Goal: Task Accomplishment & Management: Use online tool/utility

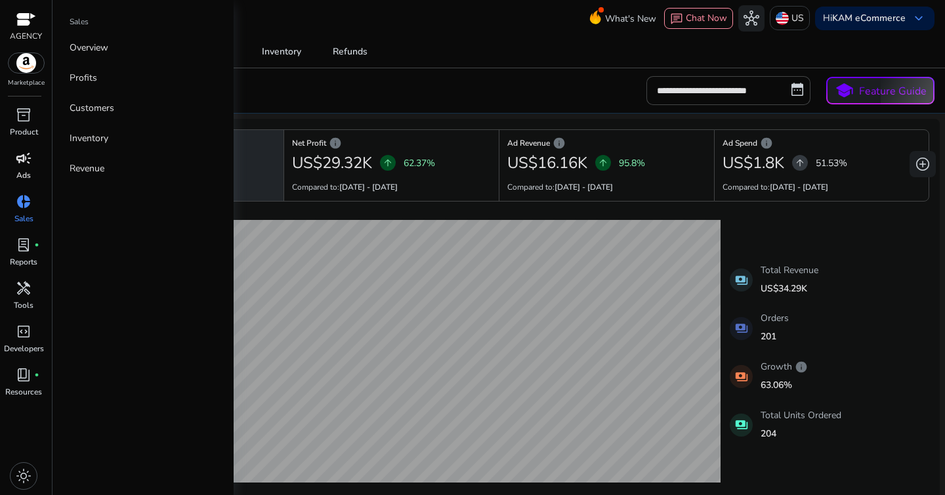
click at [24, 171] on p "Ads" at bounding box center [23, 175] width 14 height 12
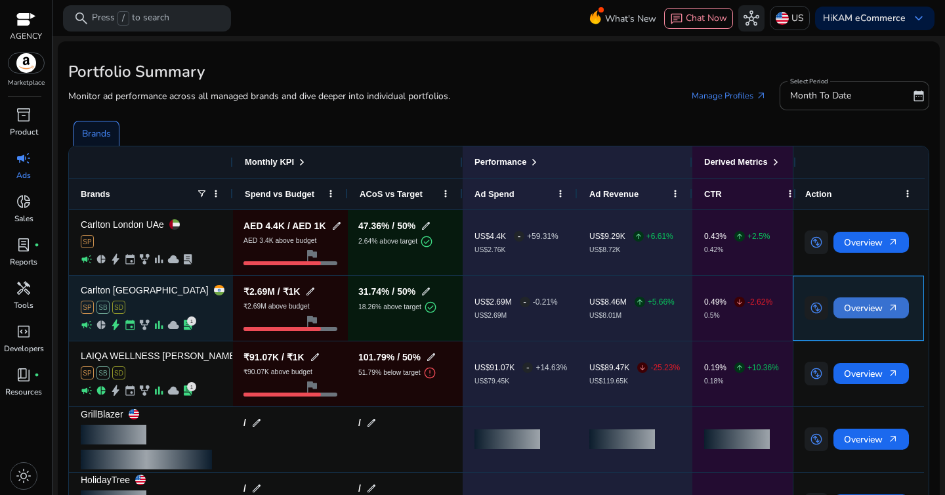
click at [875, 313] on span "Overview arrow_outward" at bounding box center [871, 308] width 54 height 27
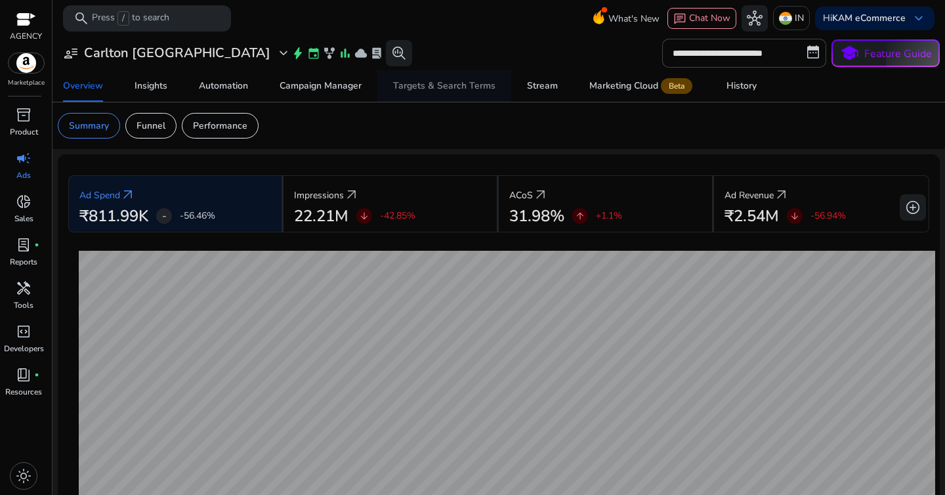
click at [414, 94] on span "Targets & Search Terms" at bounding box center [444, 85] width 102 height 31
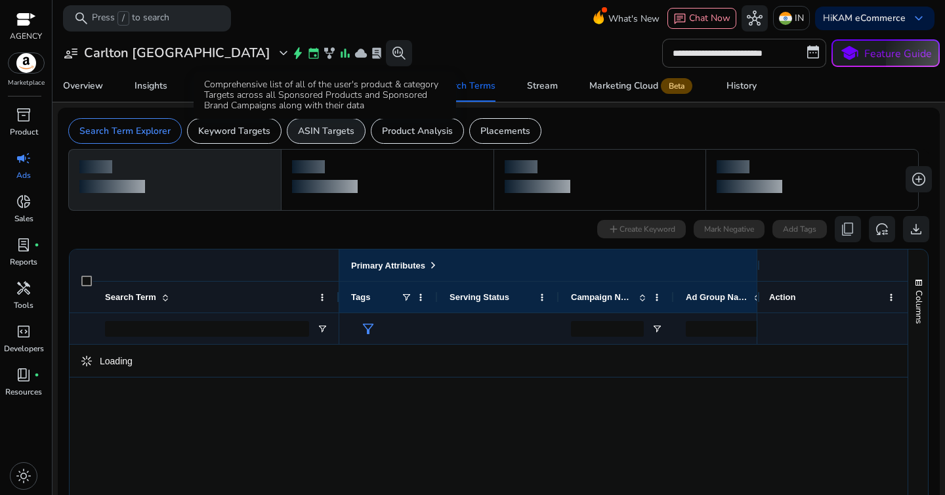
click at [304, 135] on p "ASIN Targets" at bounding box center [326, 131] width 56 height 14
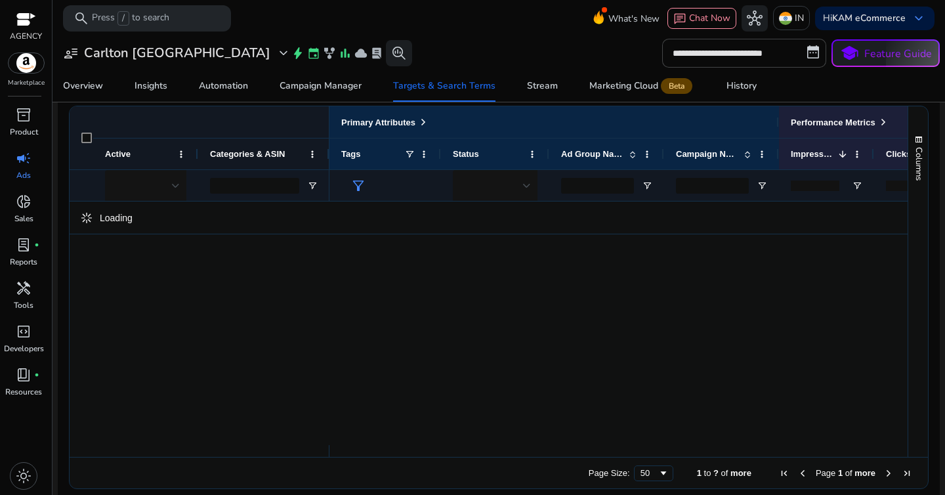
scroll to position [128, 0]
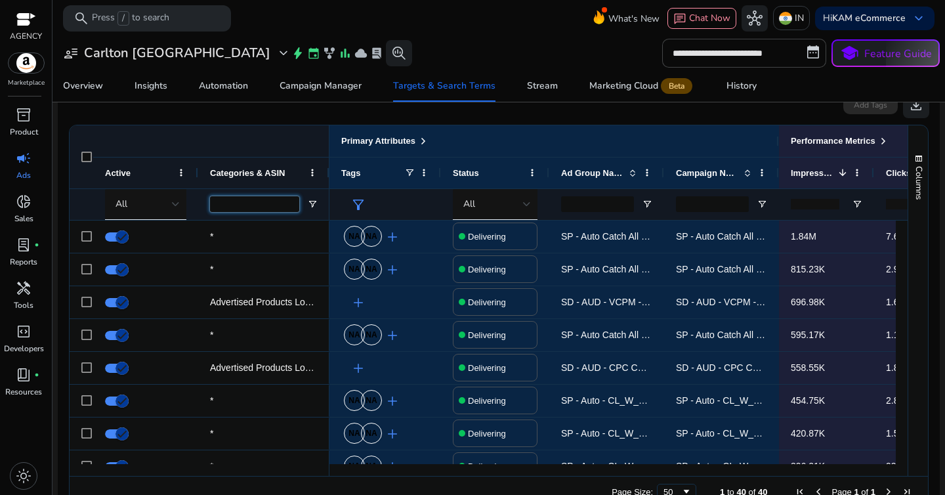
click at [268, 209] on input "Categories & ASIN Filter Input" at bounding box center [254, 204] width 89 height 16
paste input "**********"
type input "**********"
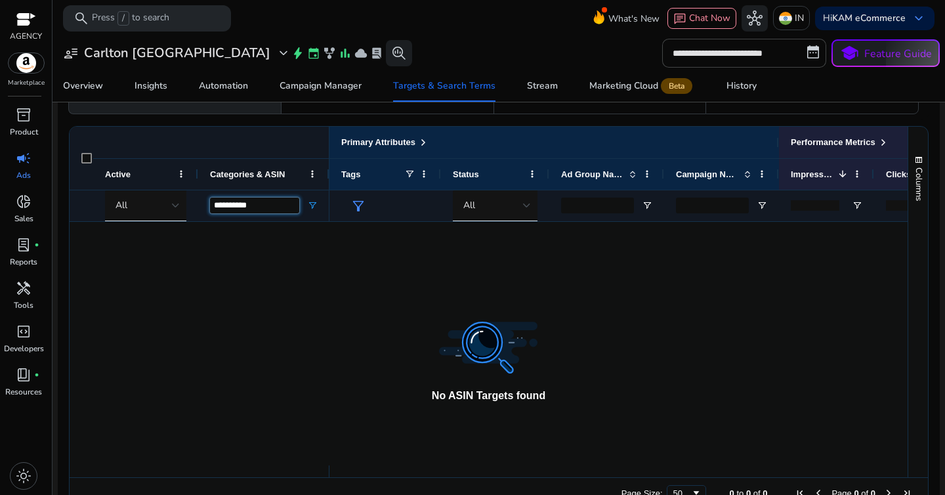
scroll to position [96, 0]
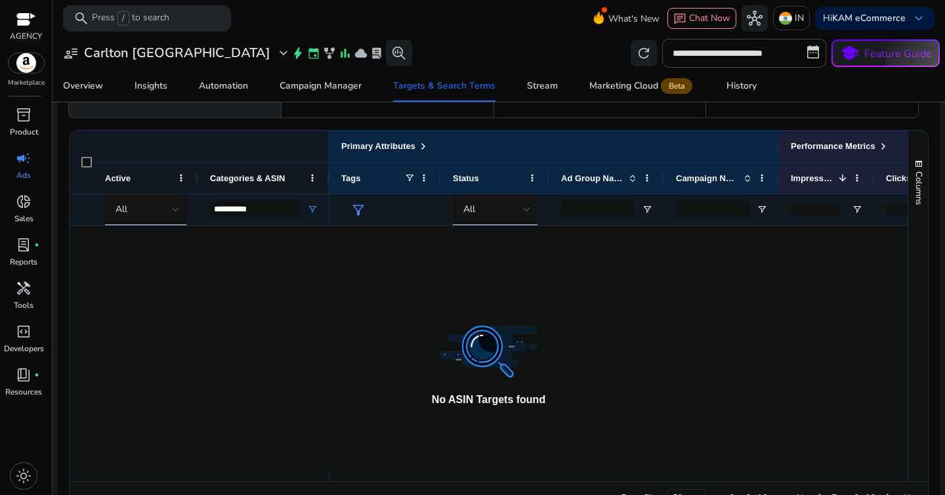
click at [262, 264] on div at bounding box center [489, 347] width 838 height 243
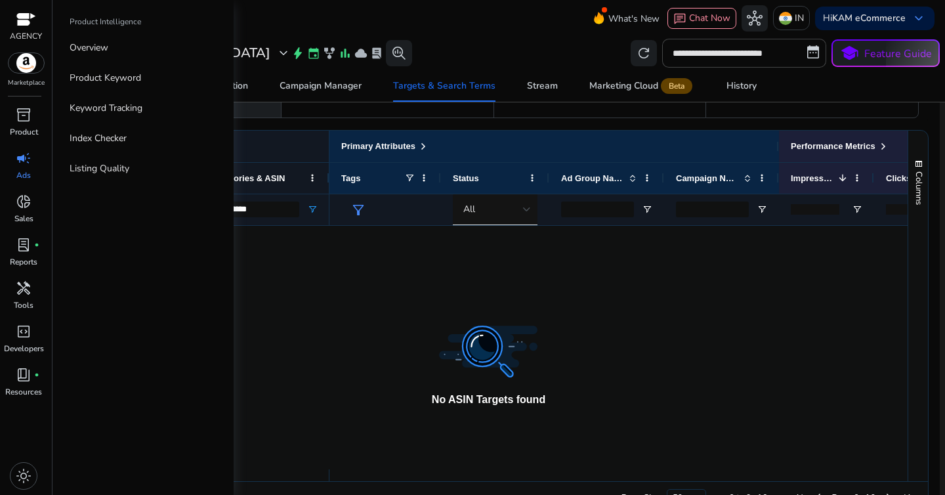
click at [20, 161] on span "campaign" at bounding box center [24, 158] width 16 height 16
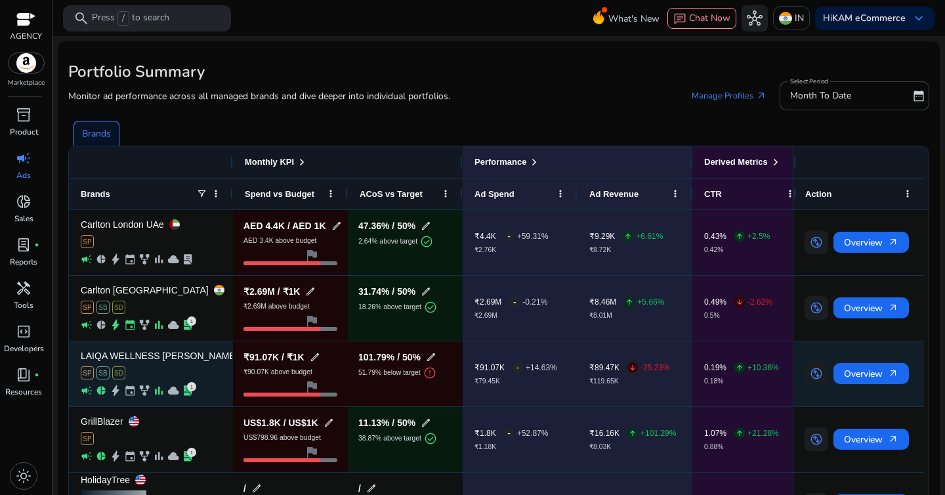
scroll to position [60, 0]
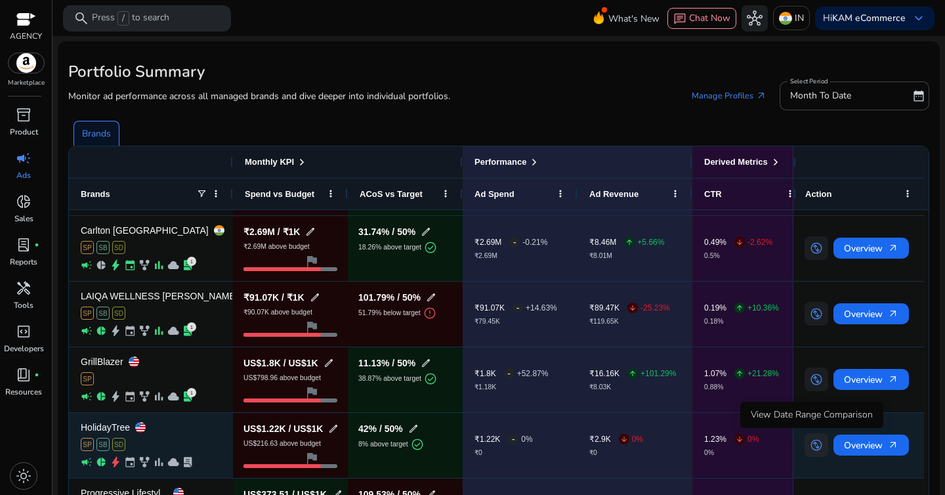
click at [815, 447] on span "swap_vertical_circle" at bounding box center [816, 444] width 13 height 13
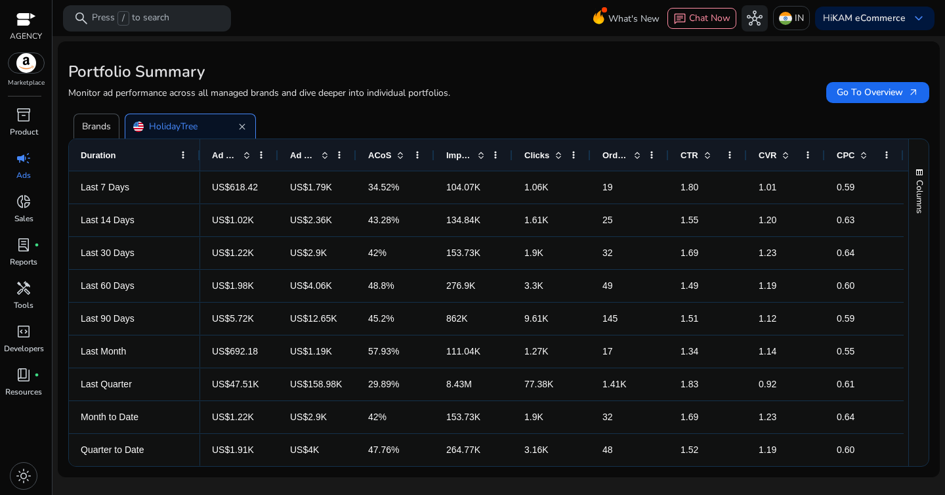
click at [424, 155] on div "ACoS" at bounding box center [395, 154] width 78 height 31
click at [418, 156] on span at bounding box center [417, 155] width 10 height 10
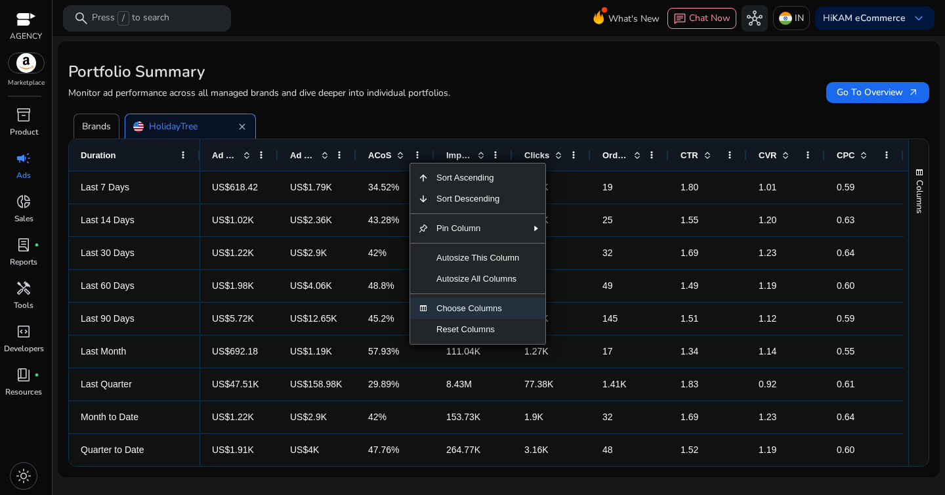
click at [470, 307] on span "Choose Columns" at bounding box center [477, 308] width 98 height 21
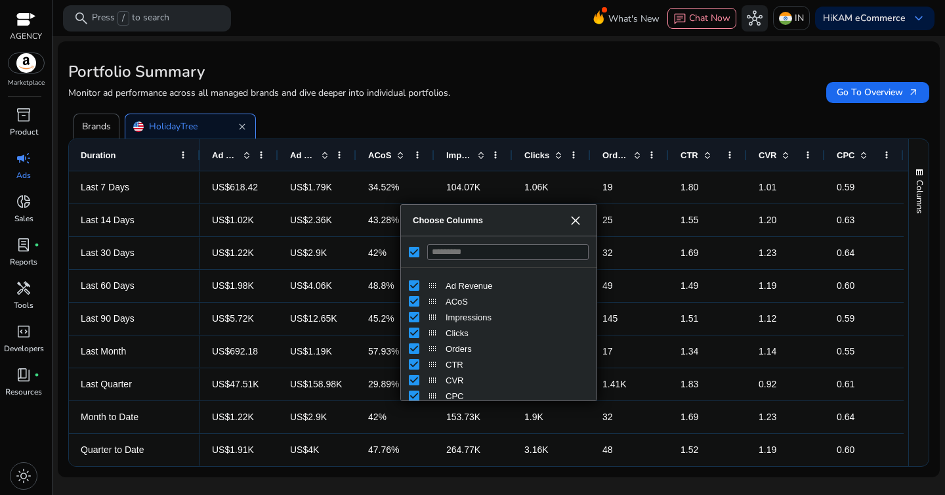
scroll to position [33, 0]
click at [573, 221] on span "Choose Columns" at bounding box center [575, 220] width 10 height 10
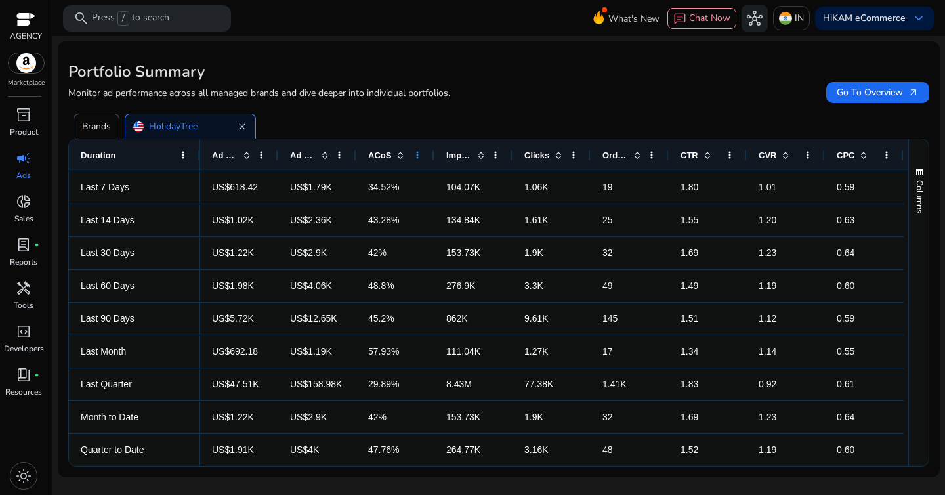
click at [417, 156] on span at bounding box center [417, 155] width 10 height 10
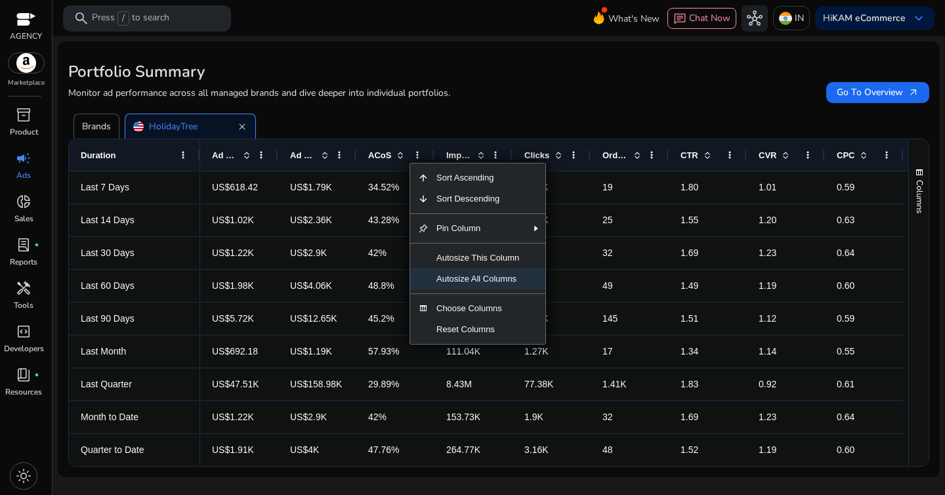
click at [455, 281] on span "Autosize All Columns" at bounding box center [477, 278] width 98 height 21
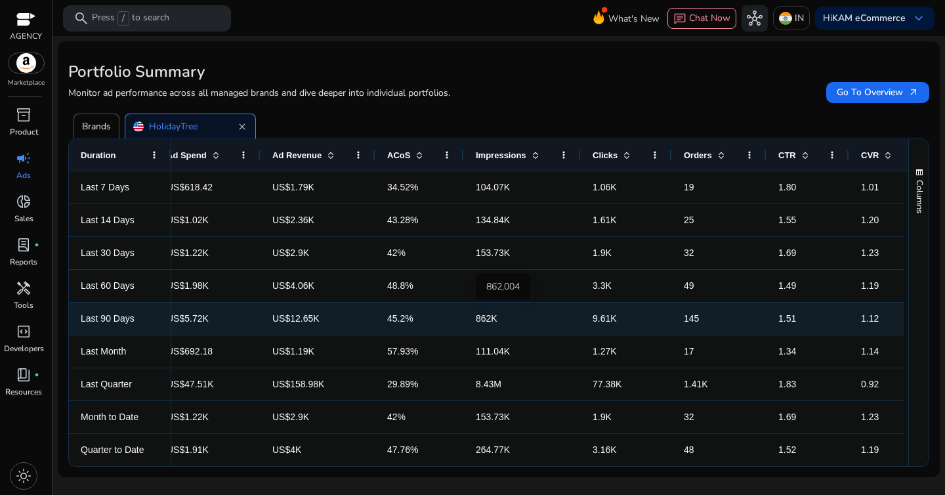
scroll to position [0, 25]
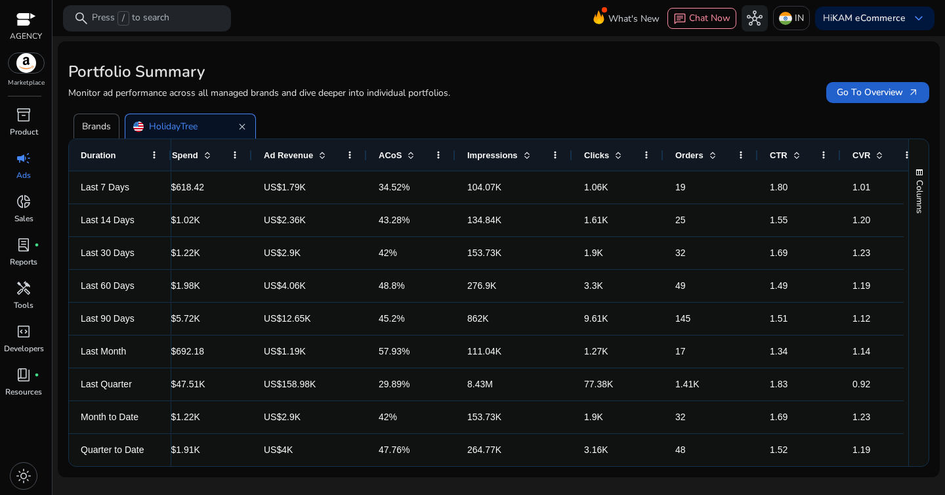
click at [861, 96] on span "Go To Overview arrow_outward" at bounding box center [878, 92] width 82 height 14
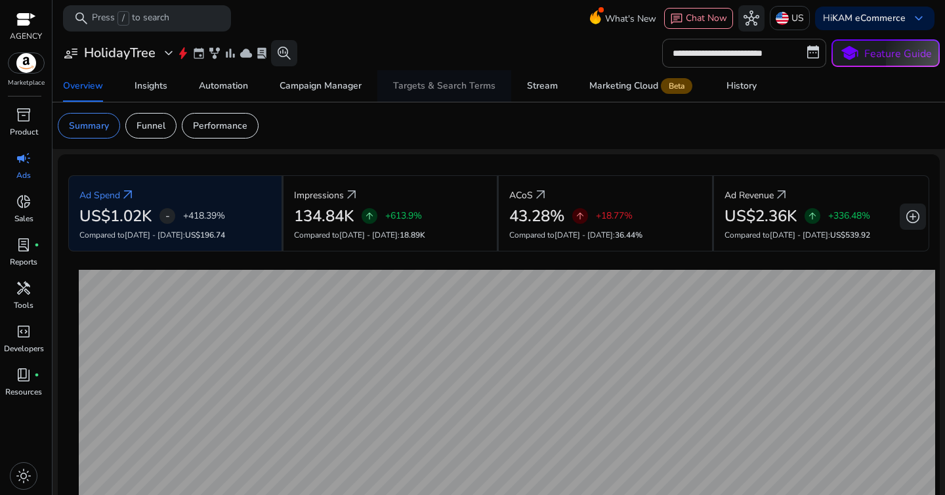
click at [402, 85] on div "Targets & Search Terms" at bounding box center [444, 85] width 102 height 9
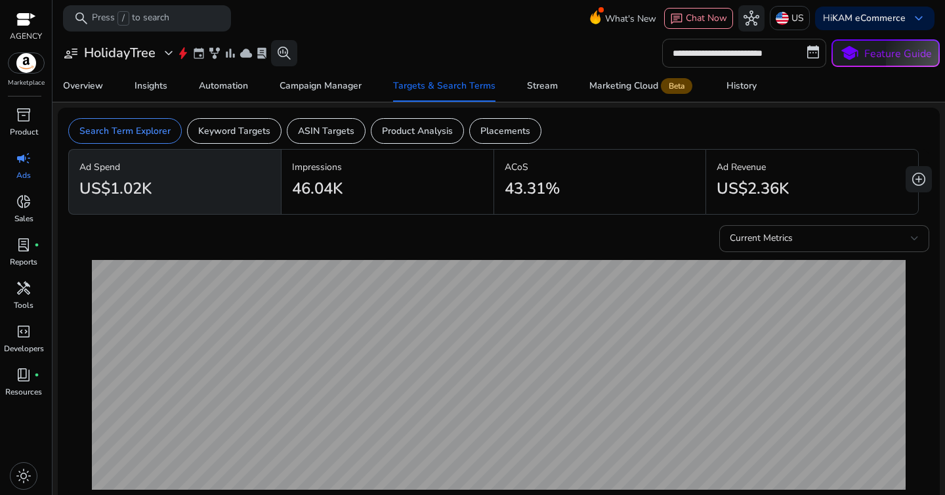
click at [707, 50] on input "**********" at bounding box center [744, 53] width 164 height 29
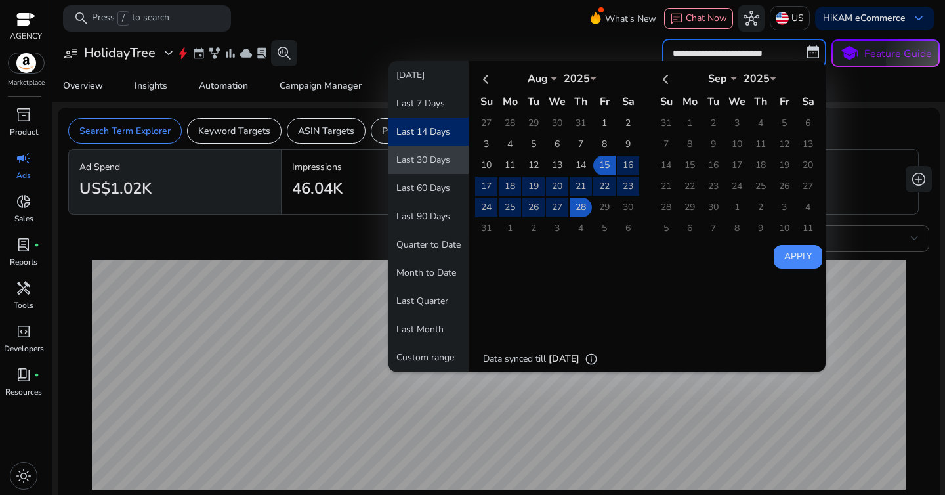
click at [430, 161] on button "Last 30 Days" at bounding box center [428, 160] width 80 height 28
type input "**********"
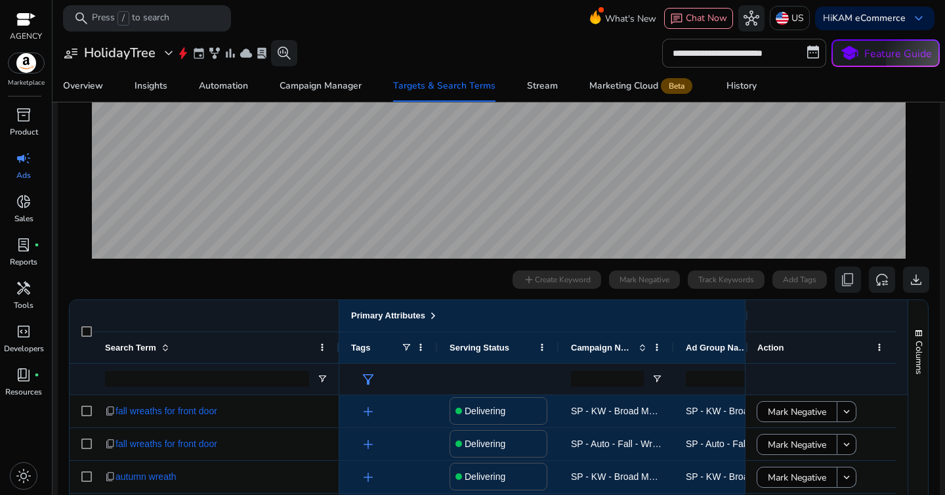
scroll to position [400, 0]
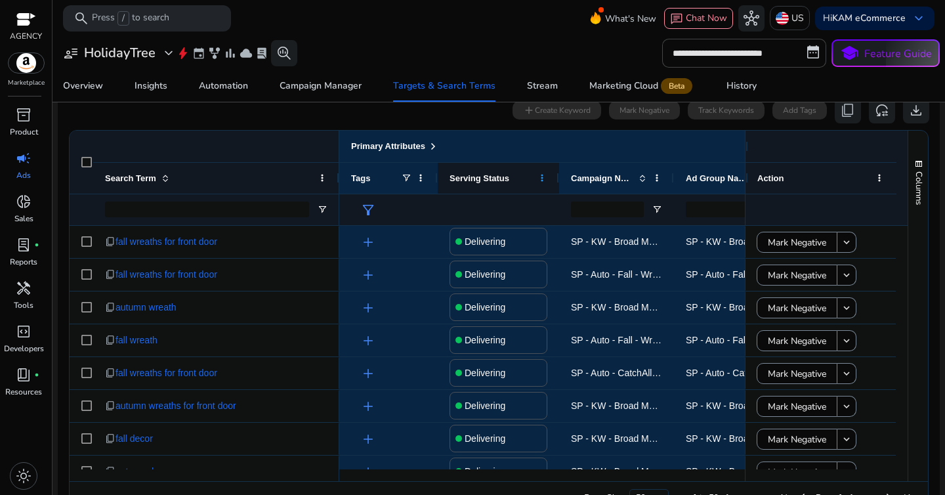
click at [545, 180] on span at bounding box center [542, 178] width 10 height 10
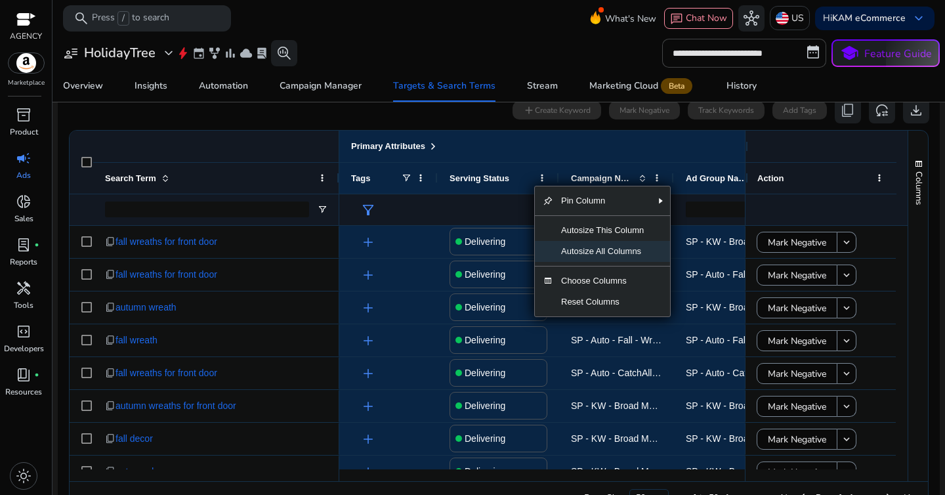
click at [573, 253] on span "Autosize All Columns" at bounding box center [602, 251] width 98 height 21
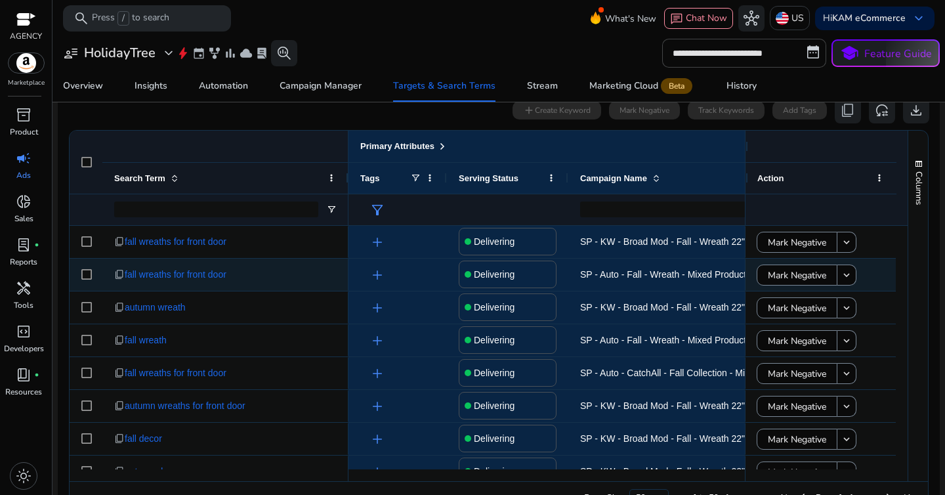
scroll to position [0, 88]
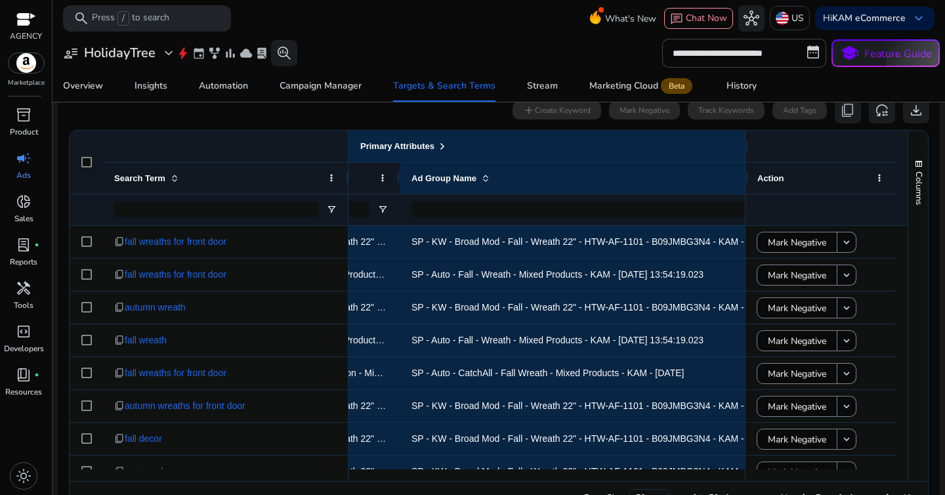
drag, startPoint x: 678, startPoint y: 179, endPoint x: 398, endPoint y: 205, distance: 281.3
click at [398, 205] on div "Primary Attributes Serving Status Campaign Name Ad Group Name" at bounding box center [740, 178] width 1525 height 94
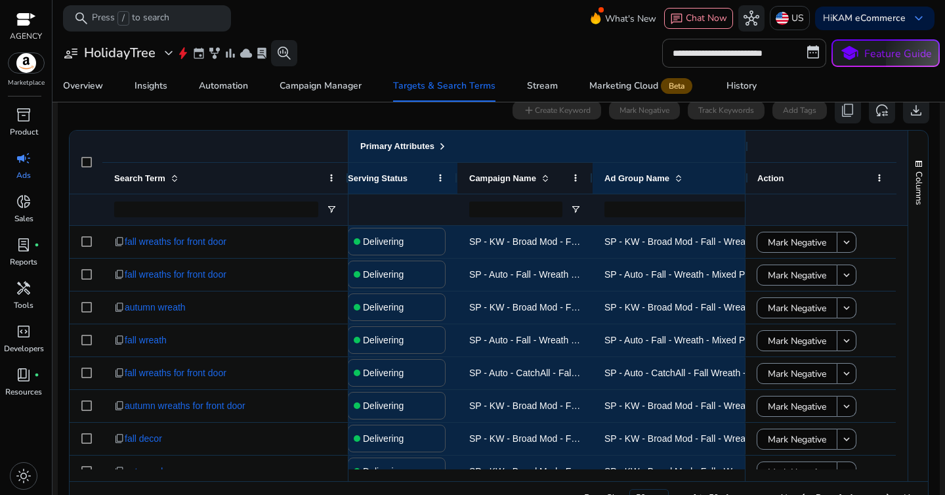
drag, startPoint x: 657, startPoint y: 180, endPoint x: 590, endPoint y: 180, distance: 66.9
click at [590, 180] on div at bounding box center [591, 178] width 5 height 31
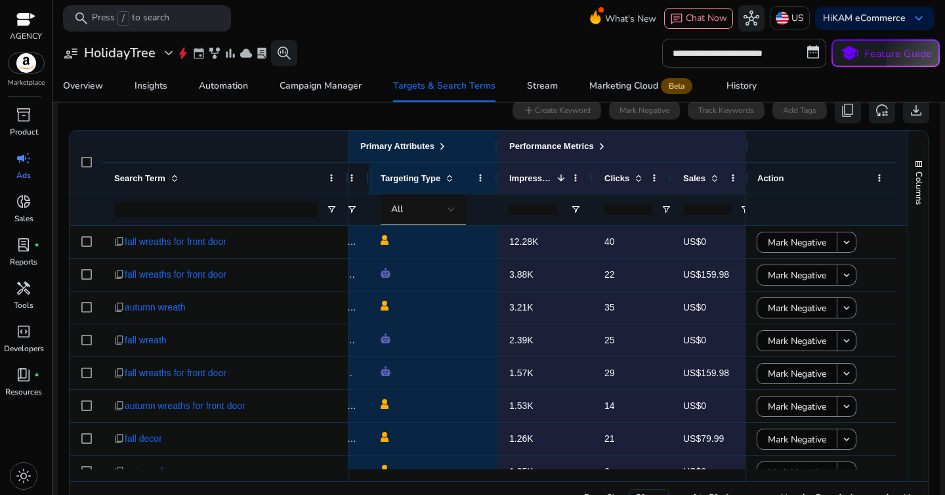
drag, startPoint x: 649, startPoint y: 180, endPoint x: 367, endPoint y: 192, distance: 281.8
click at [367, 192] on div at bounding box center [367, 178] width 5 height 31
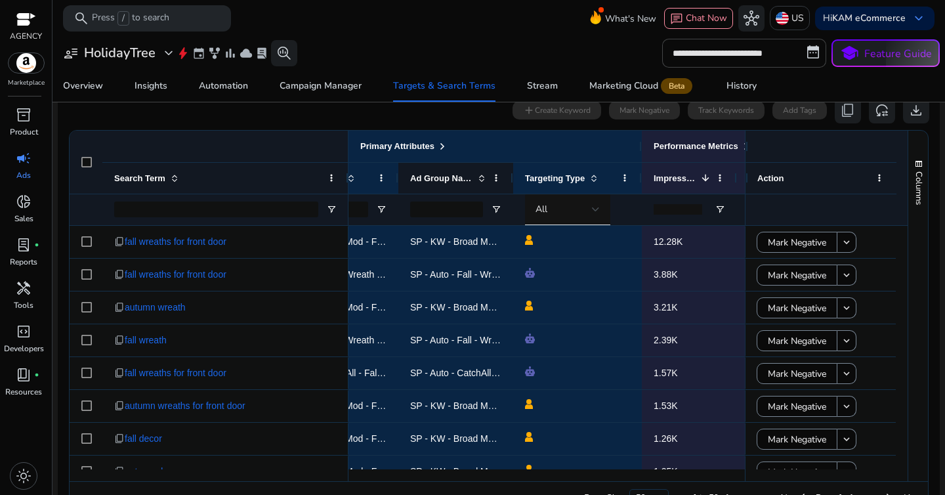
drag, startPoint x: 596, startPoint y: 182, endPoint x: 509, endPoint y: 180, distance: 87.3
click at [510, 180] on div at bounding box center [512, 178] width 5 height 31
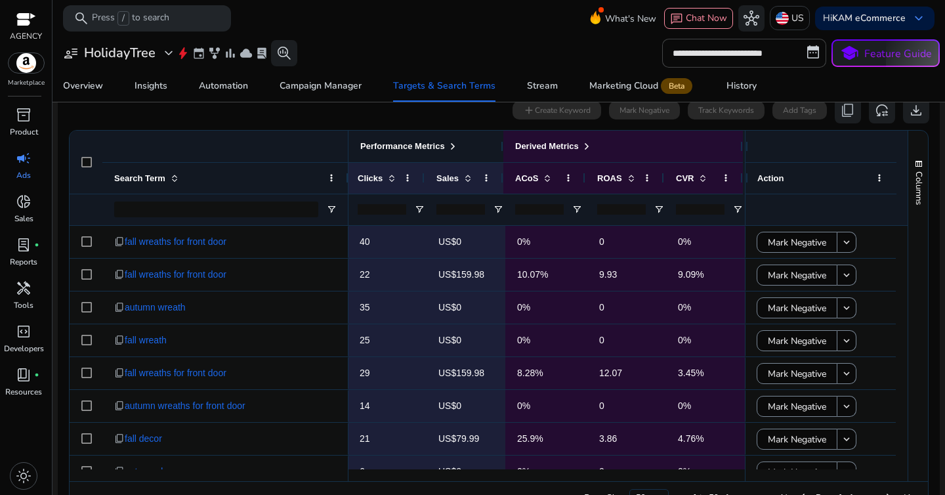
click at [455, 145] on span at bounding box center [452, 146] width 10 height 10
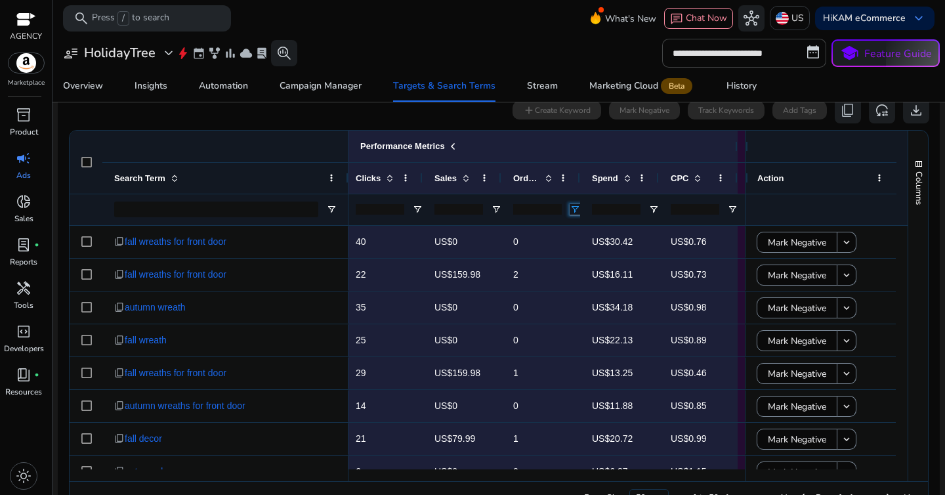
click at [577, 213] on span "Open Filter Menu" at bounding box center [575, 209] width 10 height 10
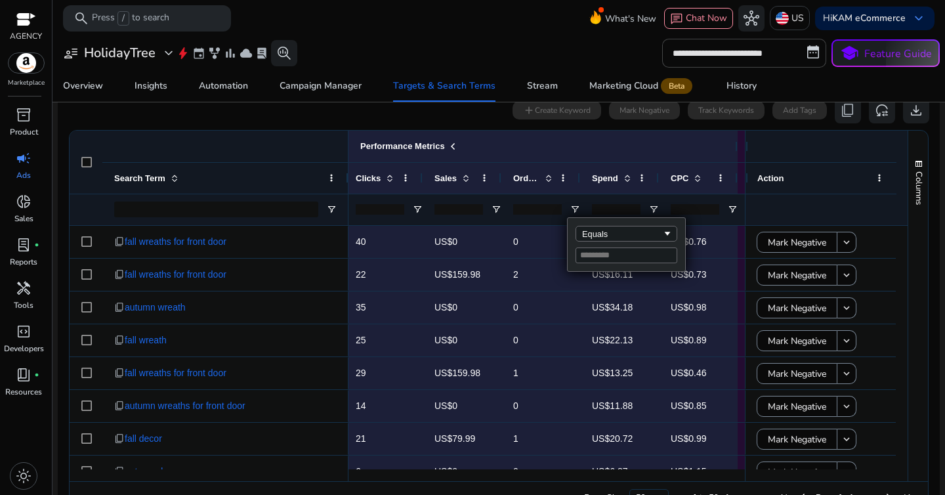
type input "*"
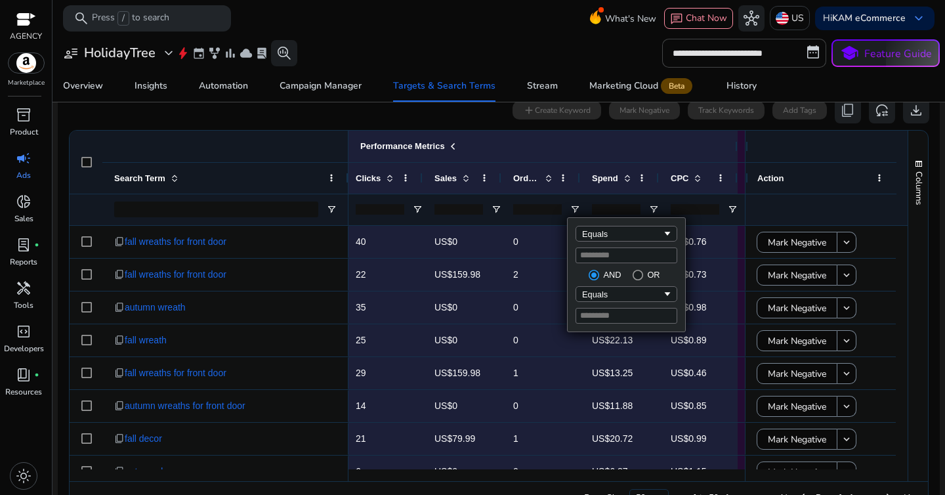
type input "*"
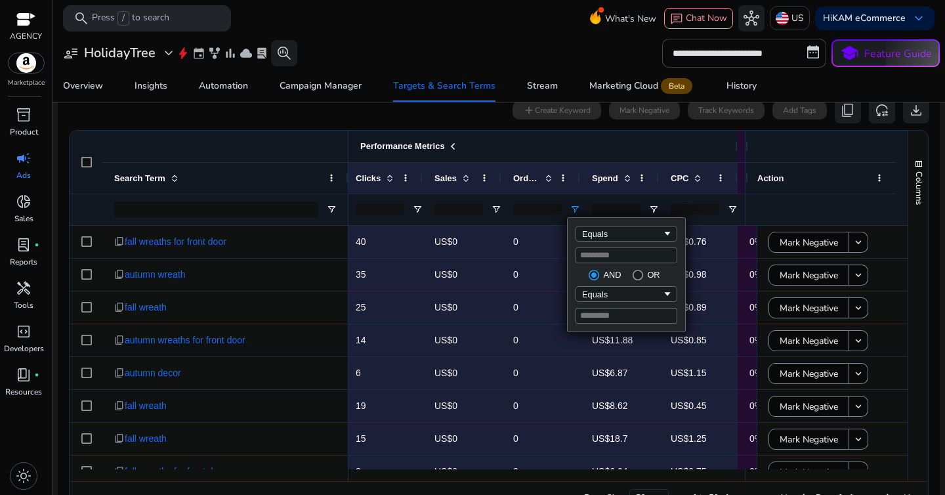
click at [541, 149] on div "Performance Metrics" at bounding box center [492, 146] width 465 height 17
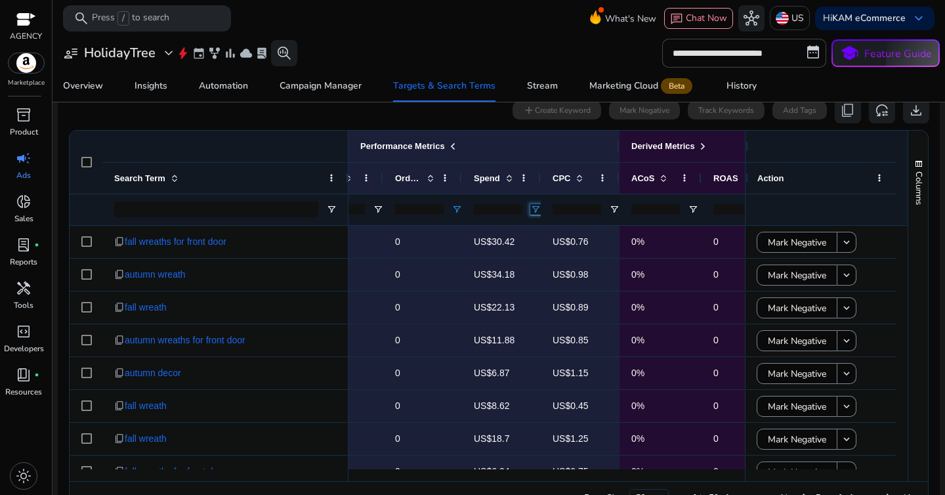
click at [533, 211] on span "Open Filter Menu" at bounding box center [535, 209] width 10 height 10
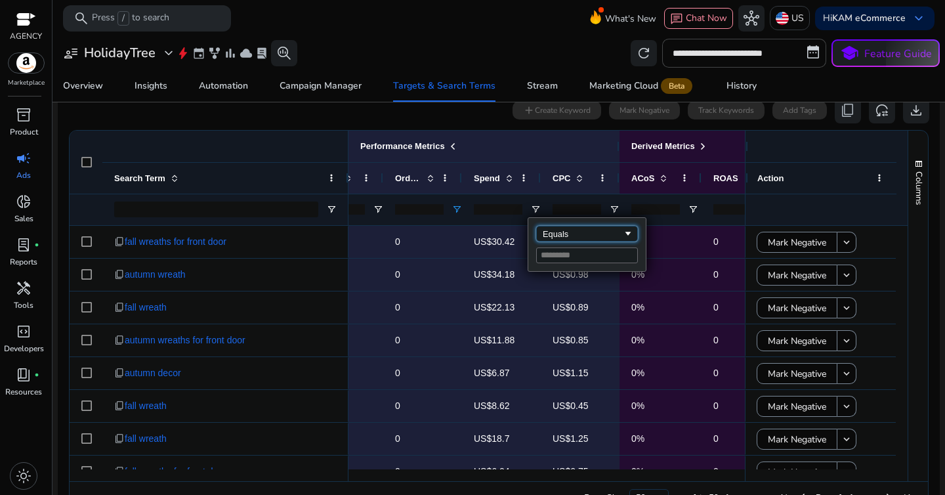
click at [555, 231] on div "Equals" at bounding box center [583, 234] width 80 height 10
click at [556, 258] on input "Filter Value" at bounding box center [587, 255] width 102 height 16
type input "*"
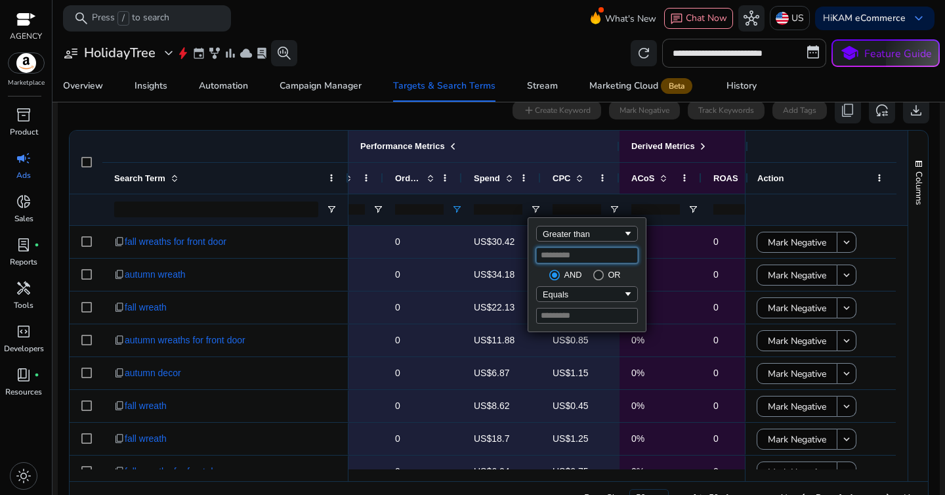
type input "*"
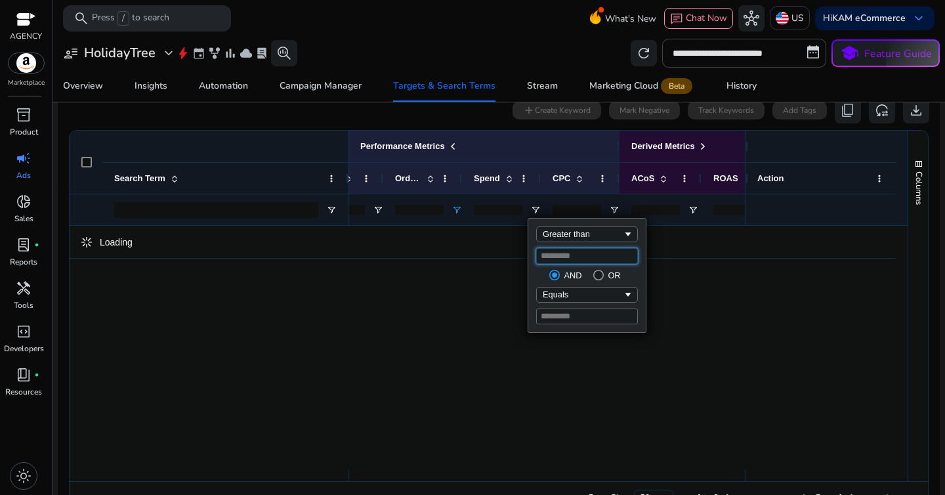
type input "**"
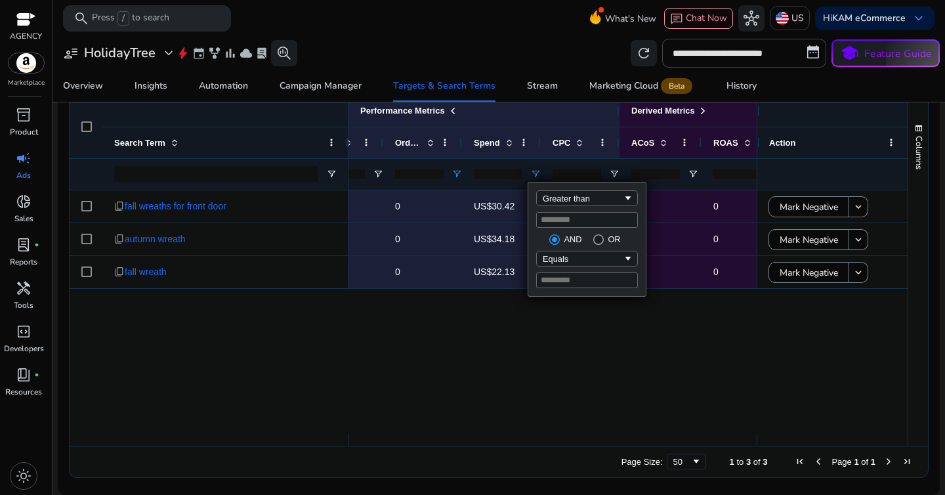
click at [468, 346] on div "12.28K 40 US$0 0 US$30.42 US$0.76 0% 0 0% 3.21K 35 US$0 0 US$34.18 US$0.98 0% 0…" at bounding box center [552, 311] width 408 height 243
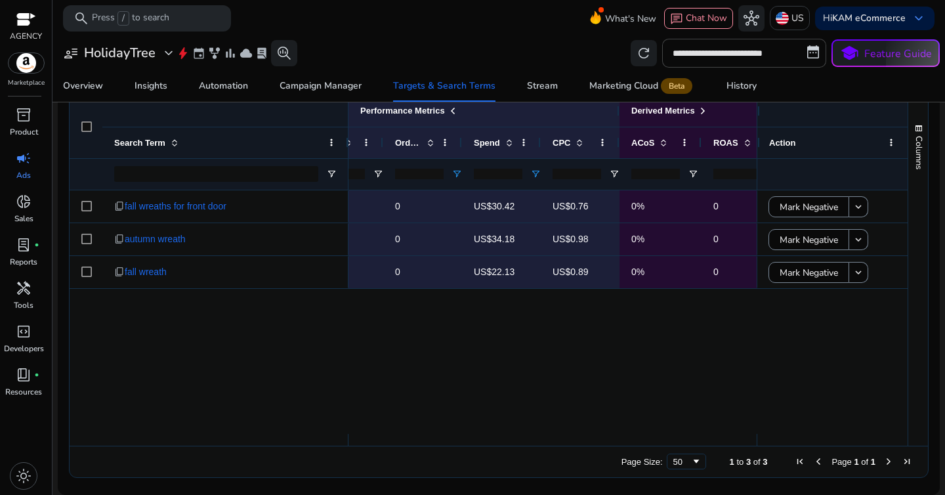
click at [85, 132] on div at bounding box center [86, 126] width 33 height 63
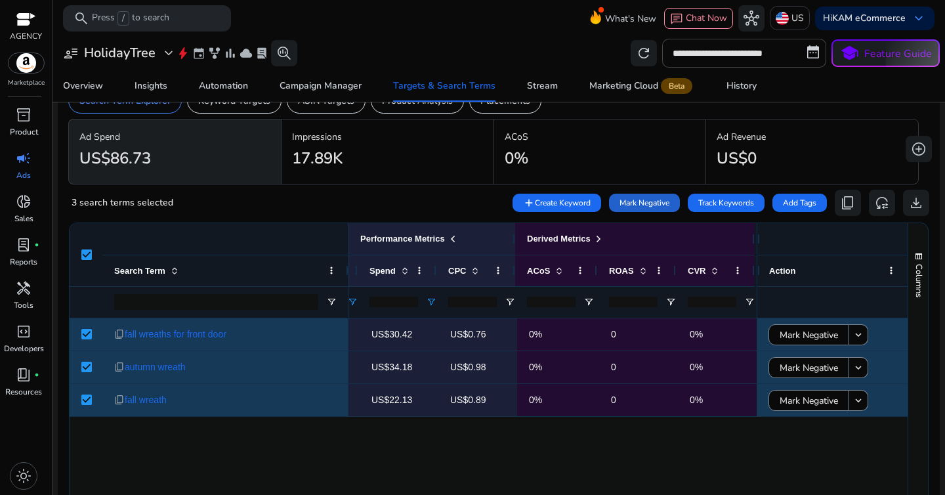
click at [634, 207] on span "Mark Negative" at bounding box center [644, 203] width 50 height 12
click at [388, 304] on input "**" at bounding box center [393, 302] width 49 height 10
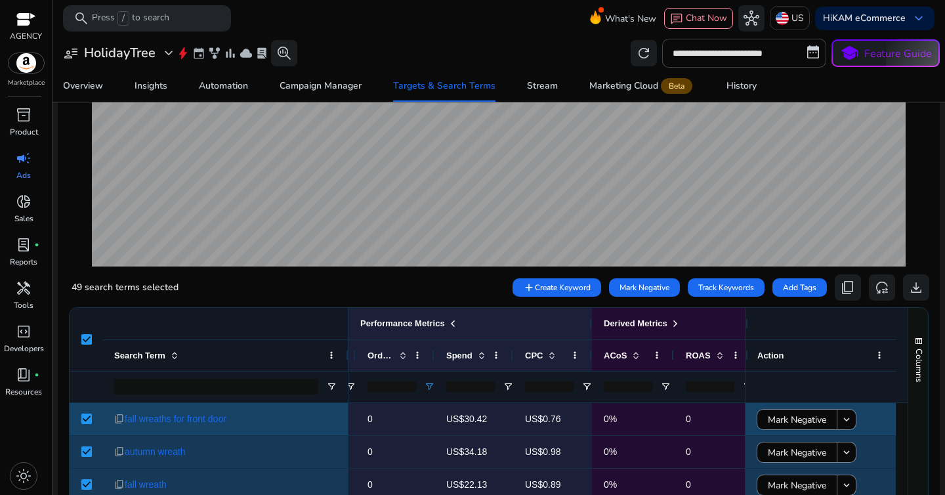
scroll to position [0, 827]
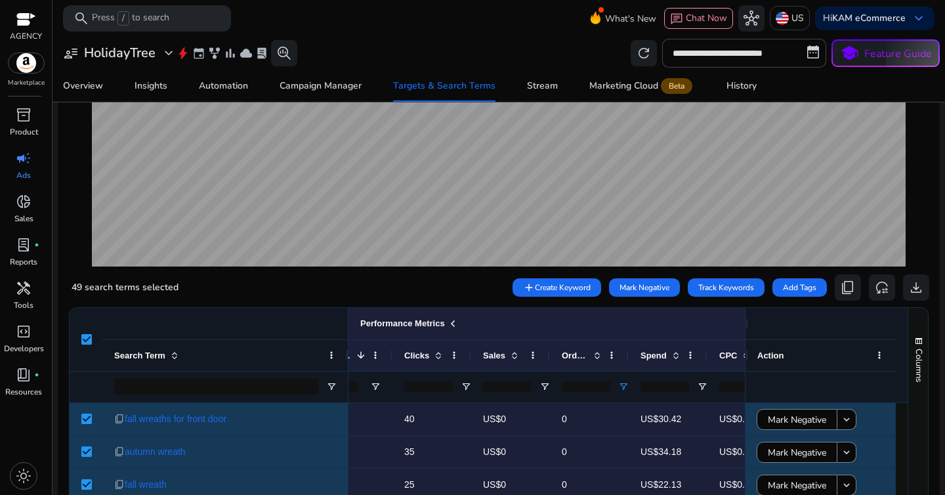
click at [579, 387] on input "*" at bounding box center [586, 386] width 49 height 10
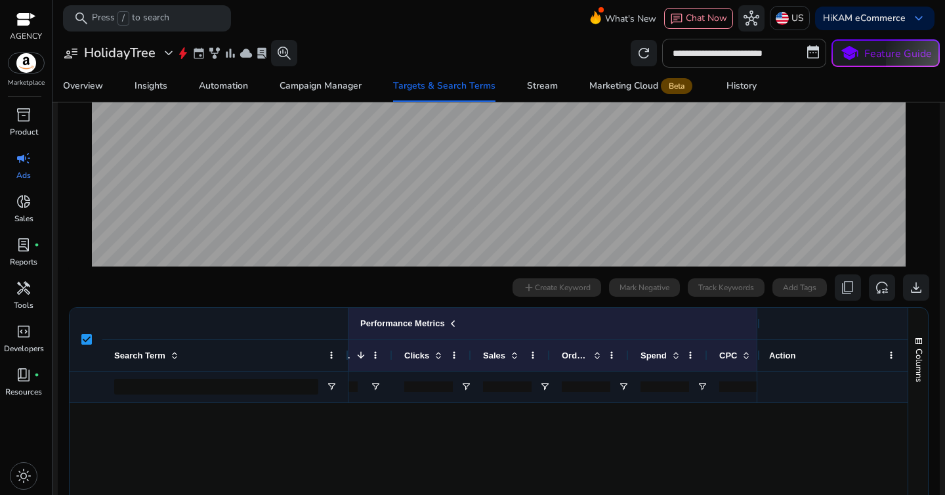
click at [79, 292] on div "0 search terms selected" at bounding box center [73, 287] width 11 height 9
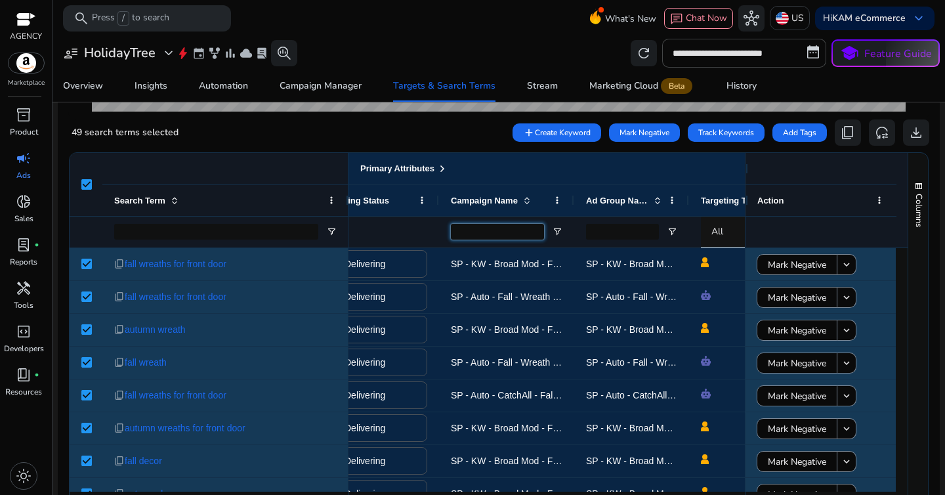
click at [505, 232] on input "Campaign Name Filter Input" at bounding box center [497, 232] width 93 height 16
paste input "**********"
type input "**********"
